Goal: Task Accomplishment & Management: Manage account settings

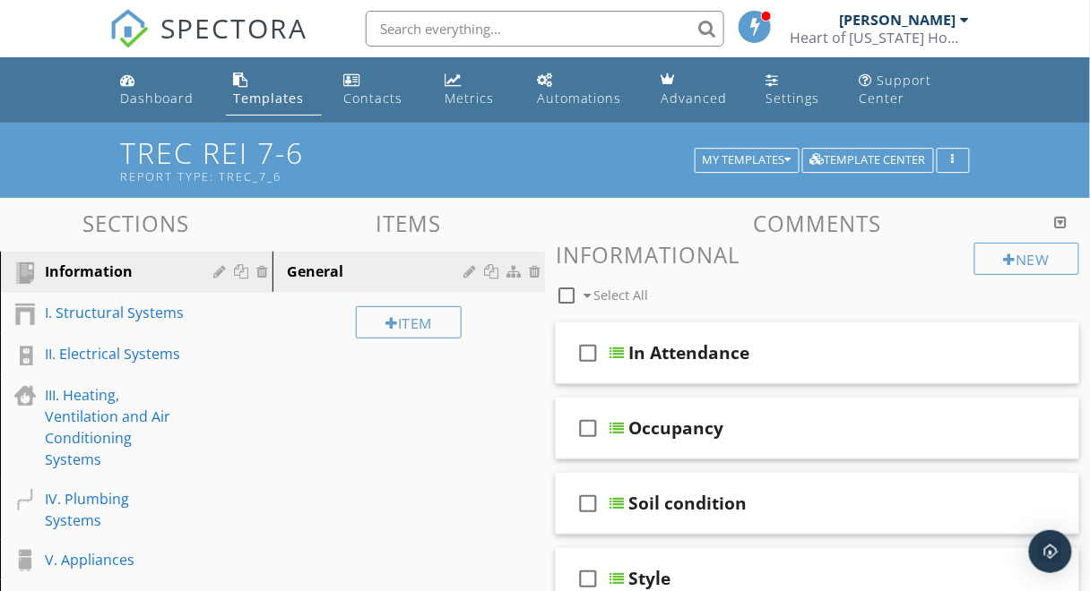
click at [140, 32] on img at bounding box center [128, 28] width 39 height 39
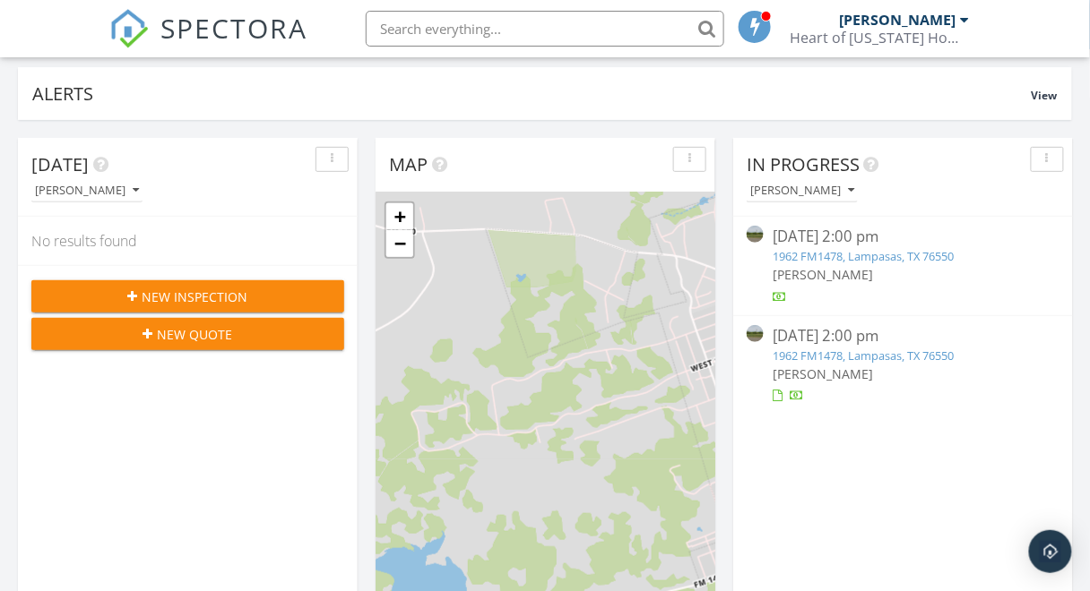
scroll to position [143, 0]
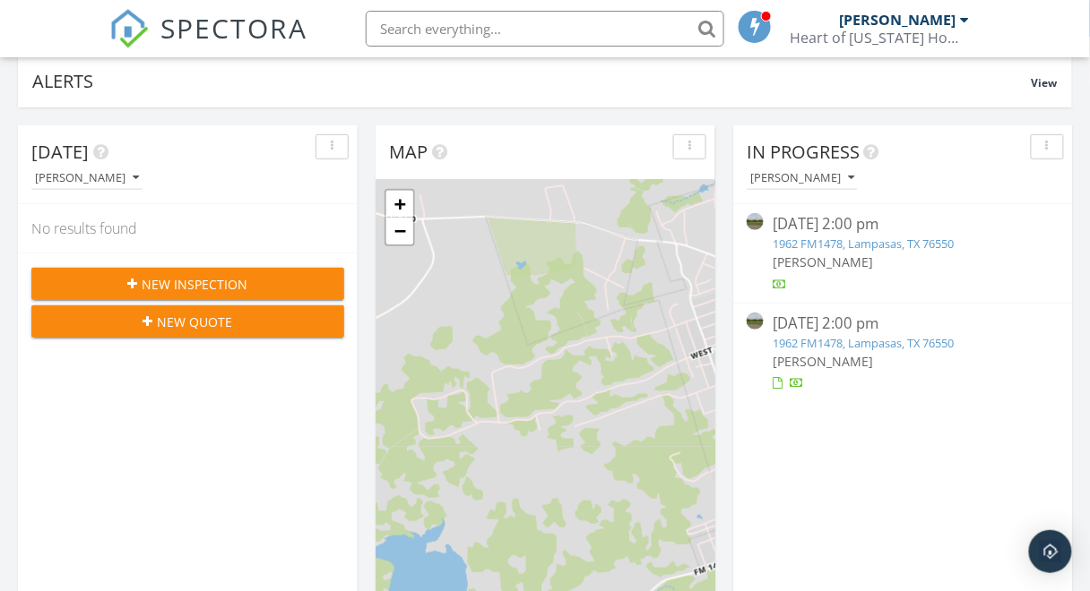
click at [870, 273] on div "09/24/25 2:00 pm 1962 FM1478, Lampasas, TX 76550 JONATHAN ELLISON" at bounding box center [902, 253] width 261 height 80
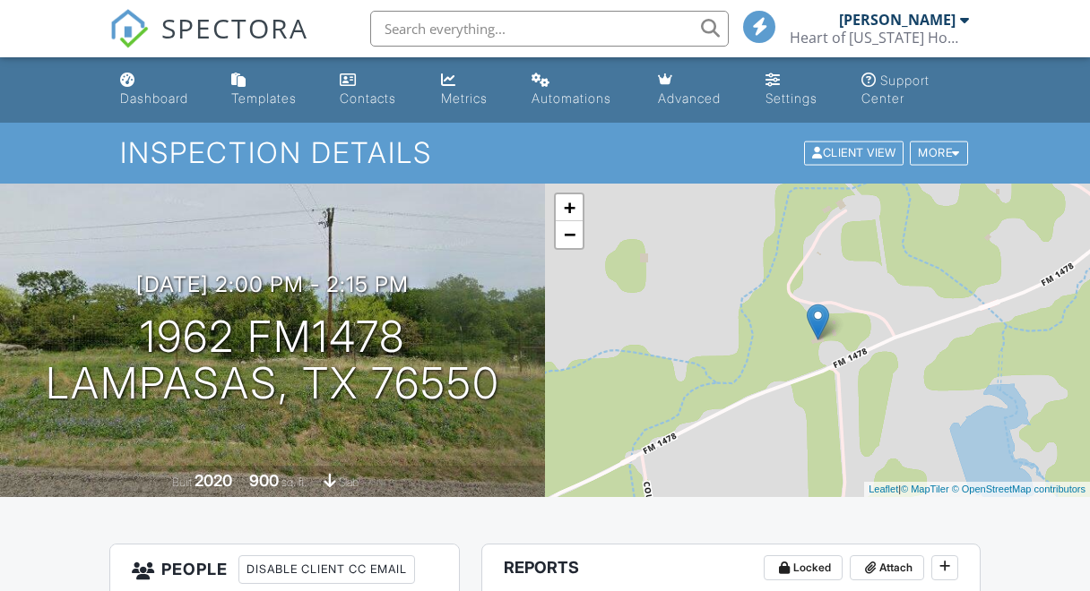
drag, startPoint x: 0, startPoint y: 0, endPoint x: 946, endPoint y: 197, distance: 966.5
click at [943, 159] on div "More" at bounding box center [938, 154] width 58 height 24
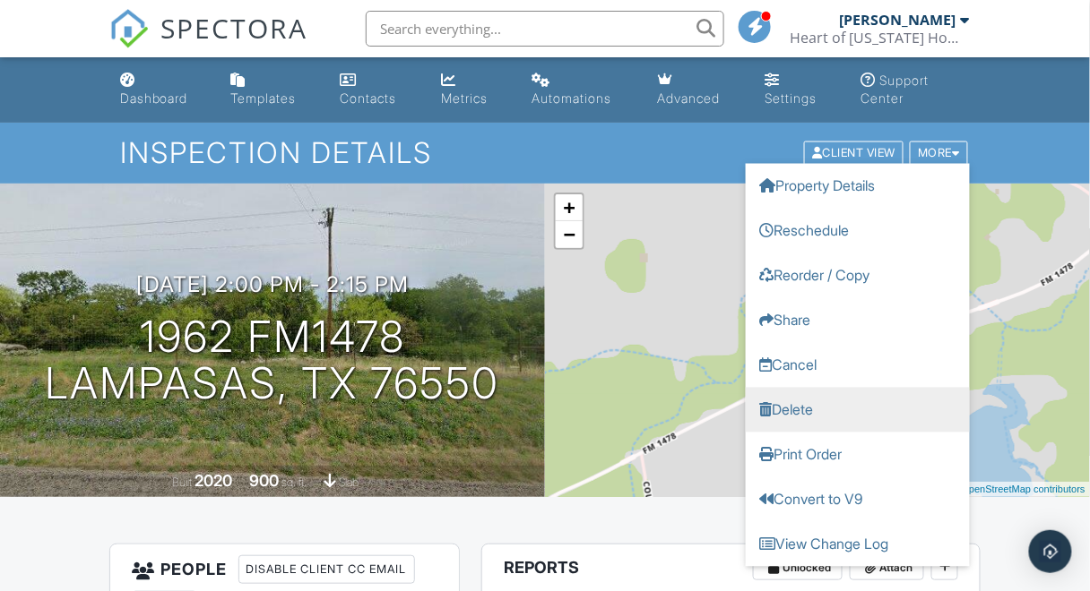
click at [860, 404] on link "Delete" at bounding box center [858, 410] width 224 height 45
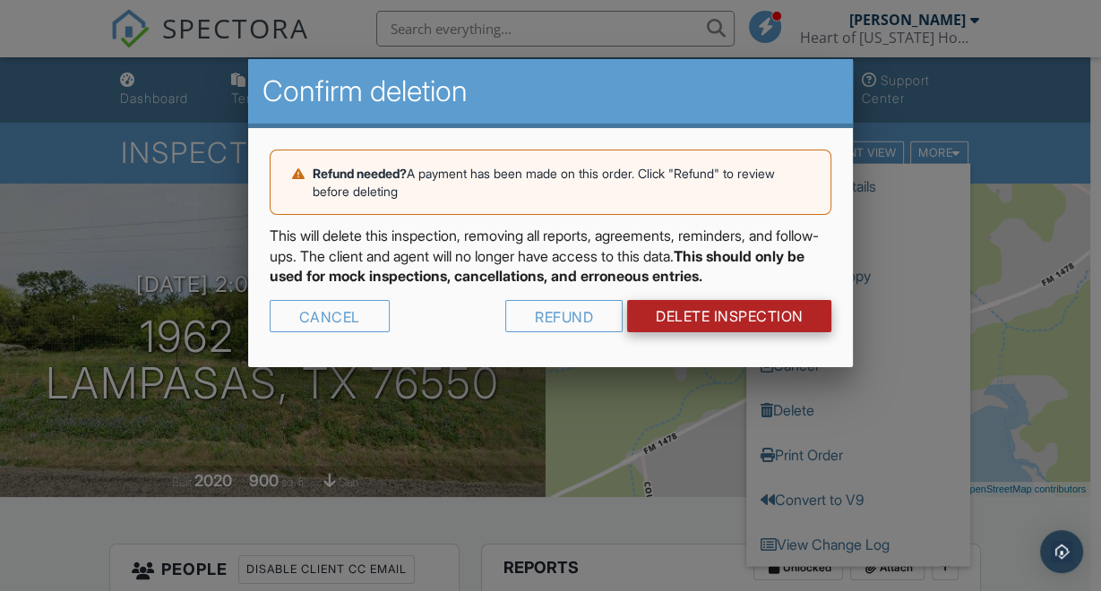
click at [749, 323] on link "DELETE Inspection" at bounding box center [729, 316] width 205 height 32
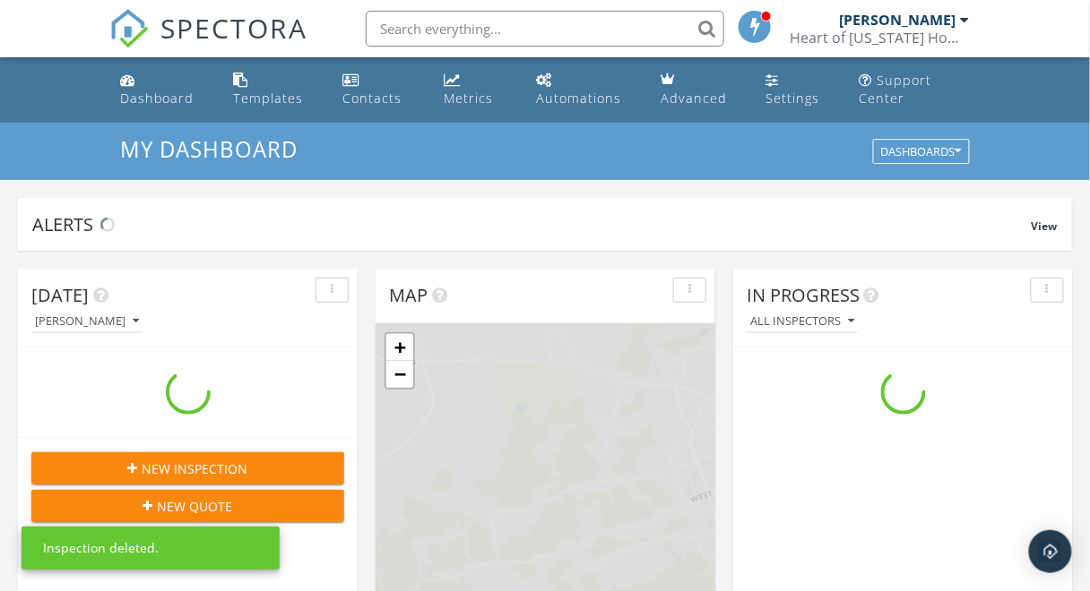
scroll to position [1653, 1112]
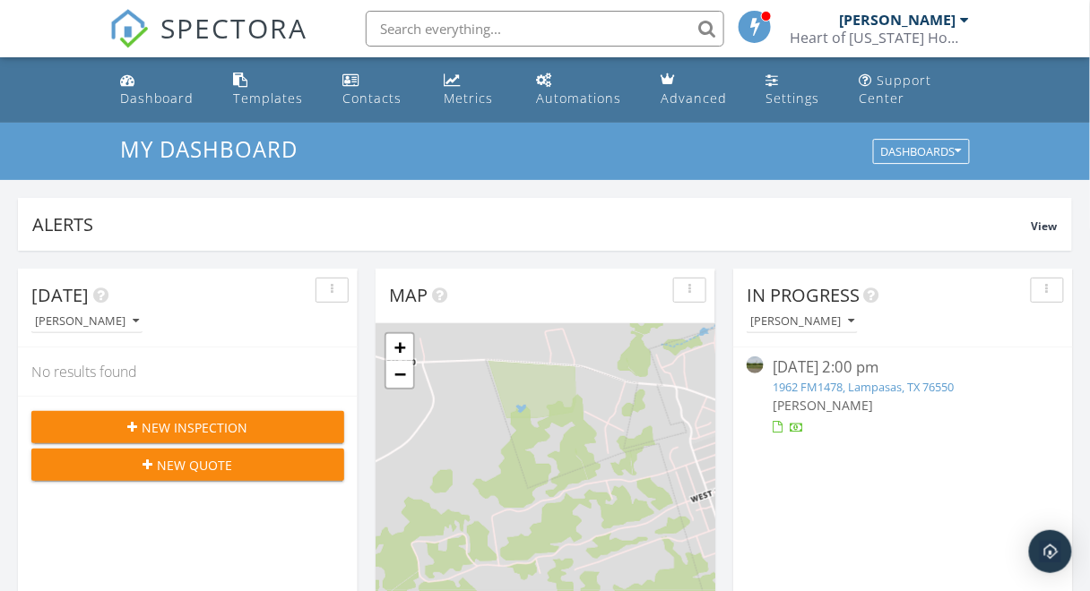
click at [814, 391] on link "1962 FM1478, Lampasas, TX 76550" at bounding box center [862, 387] width 181 height 16
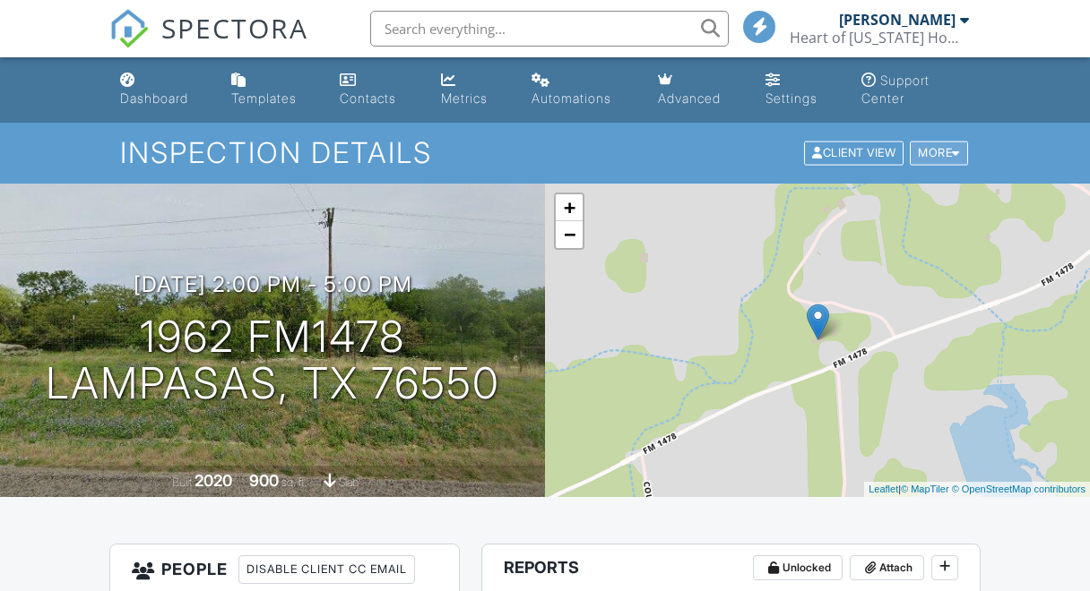
click at [936, 158] on div "More" at bounding box center [938, 154] width 58 height 24
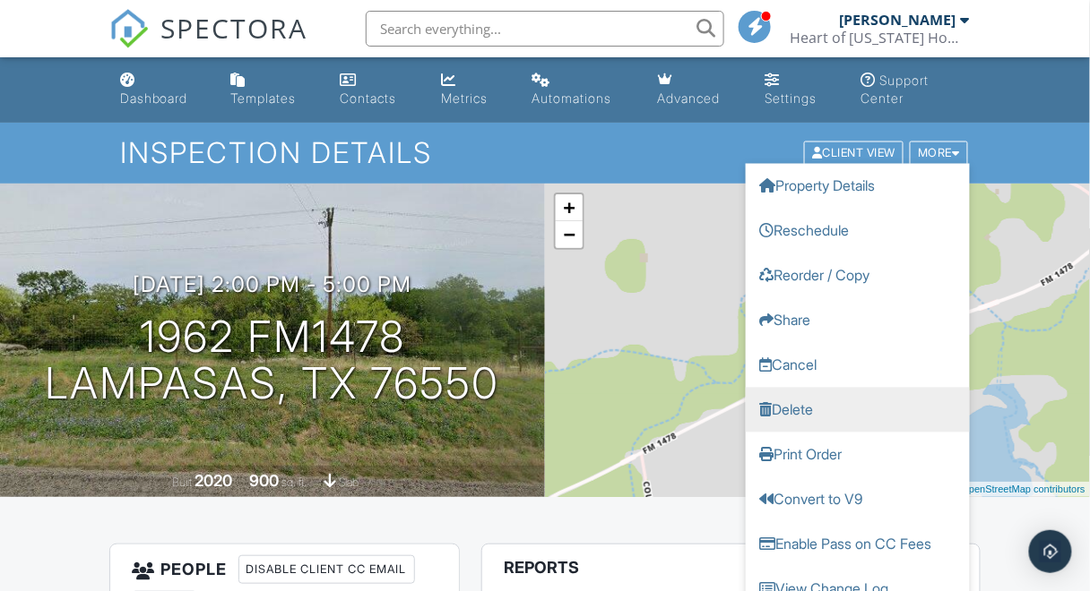
click at [842, 420] on link "Delete" at bounding box center [858, 410] width 224 height 45
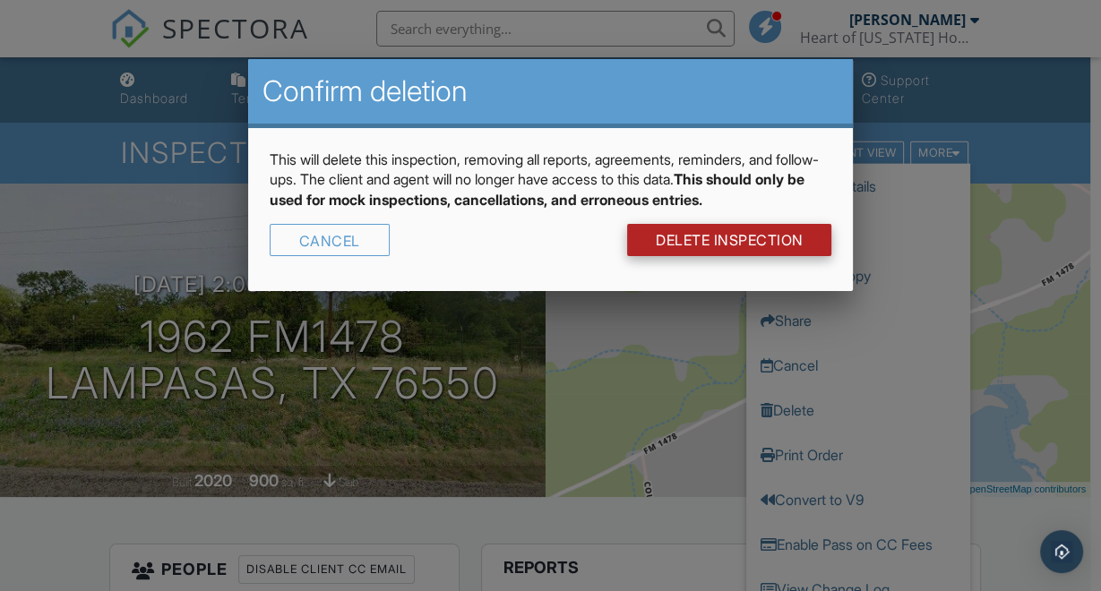
click at [723, 243] on link "DELETE Inspection" at bounding box center [729, 240] width 205 height 32
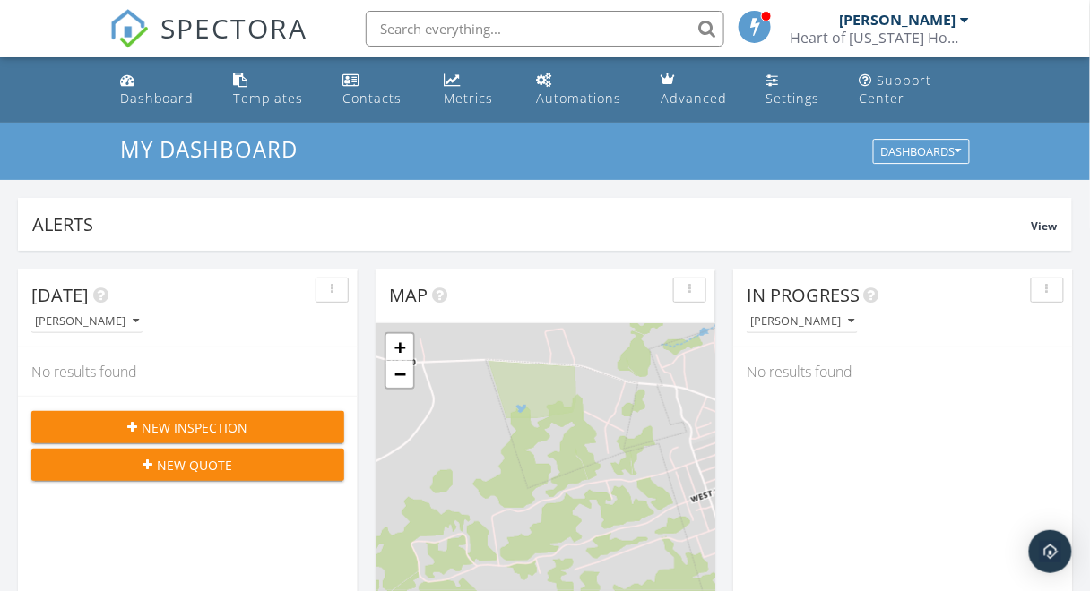
click at [756, 30] on span at bounding box center [755, 26] width 18 height 16
